Goal: Navigation & Orientation: Find specific page/section

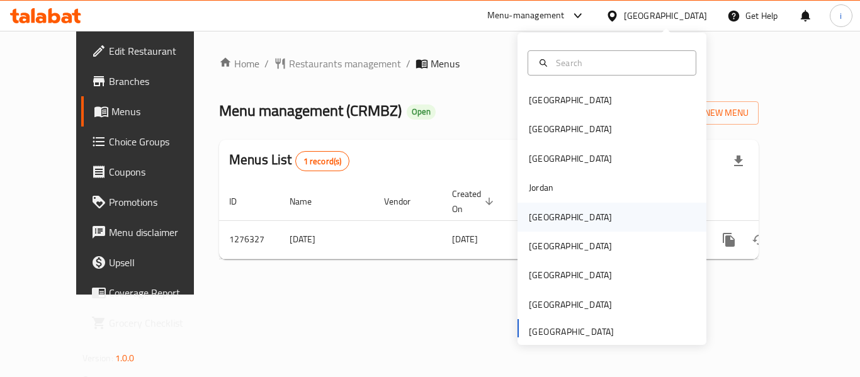
click at [541, 222] on div "[GEOGRAPHIC_DATA]" at bounding box center [570, 217] width 83 height 14
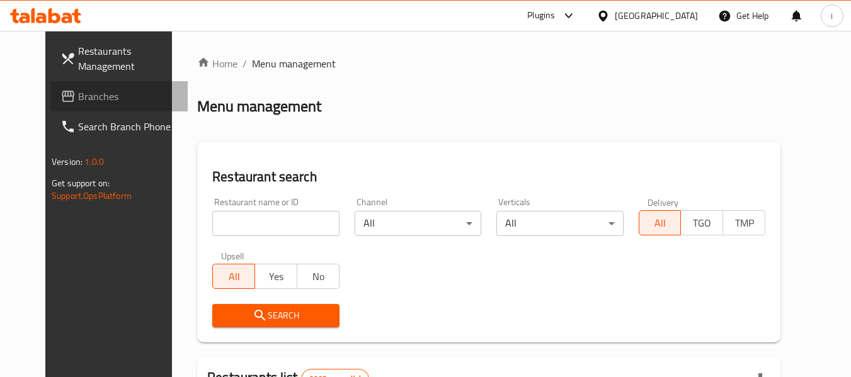
click at [60, 97] on icon at bounding box center [67, 96] width 15 height 15
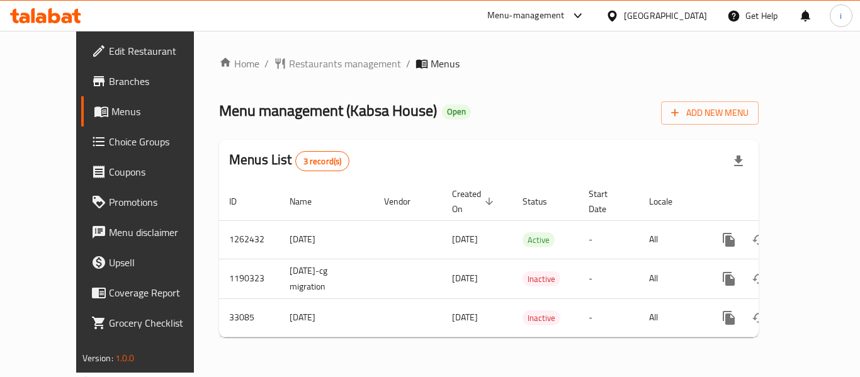
click at [661, 9] on div "[GEOGRAPHIC_DATA]" at bounding box center [657, 16] width 122 height 30
click at [686, 13] on div "[GEOGRAPHIC_DATA]" at bounding box center [665, 16] width 83 height 14
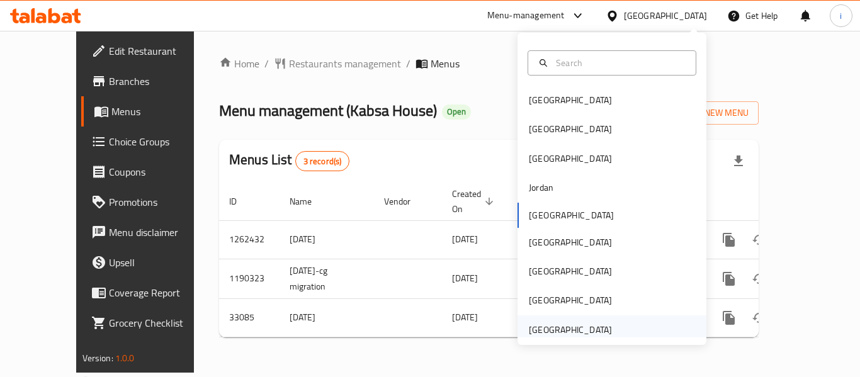
click at [572, 330] on div "[GEOGRAPHIC_DATA]" at bounding box center [570, 330] width 83 height 14
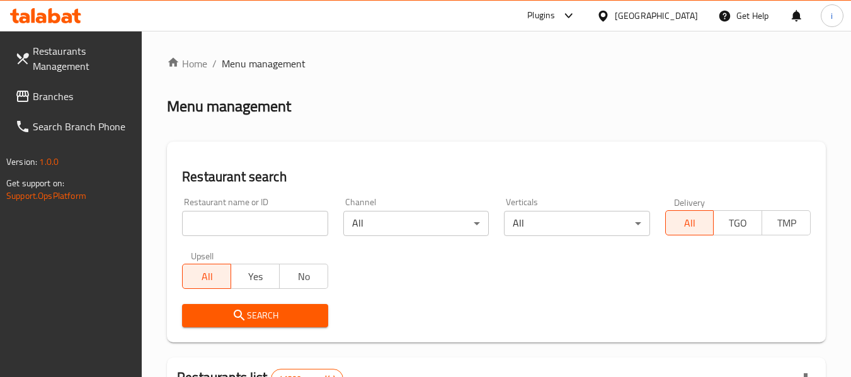
click at [43, 96] on span "Branches" at bounding box center [82, 96] width 99 height 15
